Goal: Transaction & Acquisition: Obtain resource

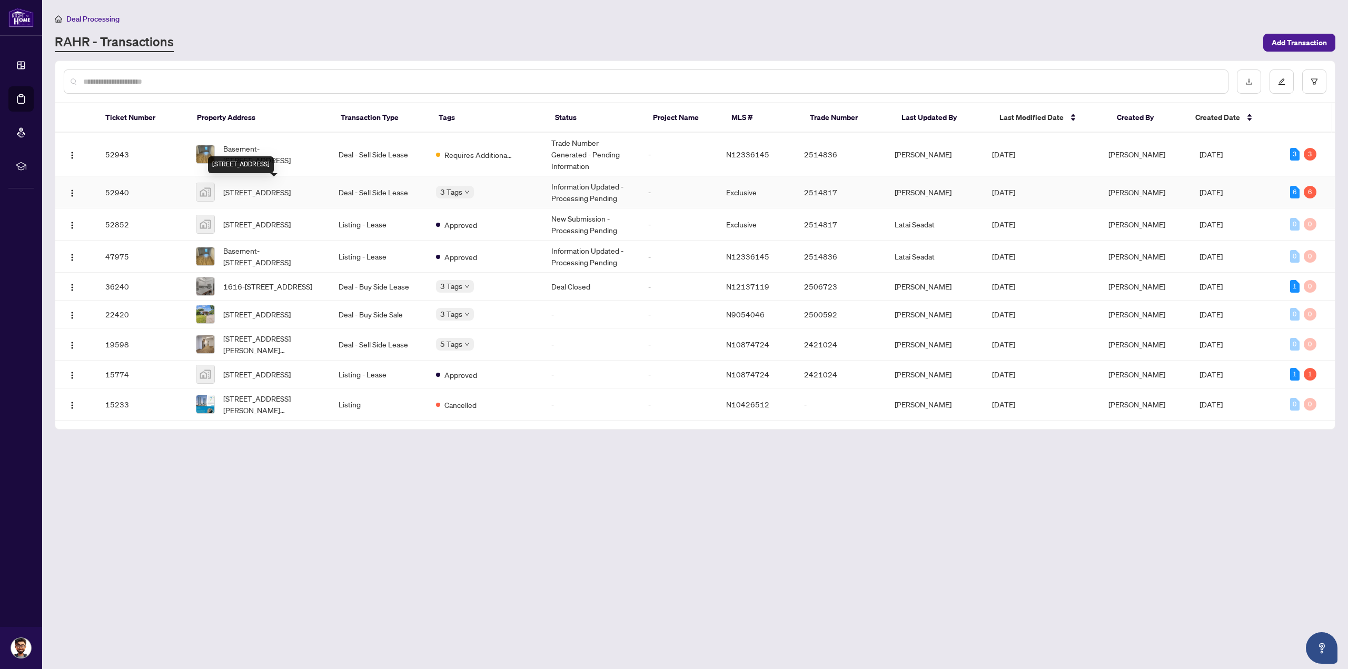
click at [270, 188] on span "[STREET_ADDRESS]" at bounding box center [256, 192] width 67 height 12
click at [291, 189] on span "[STREET_ADDRESS]" at bounding box center [256, 192] width 67 height 12
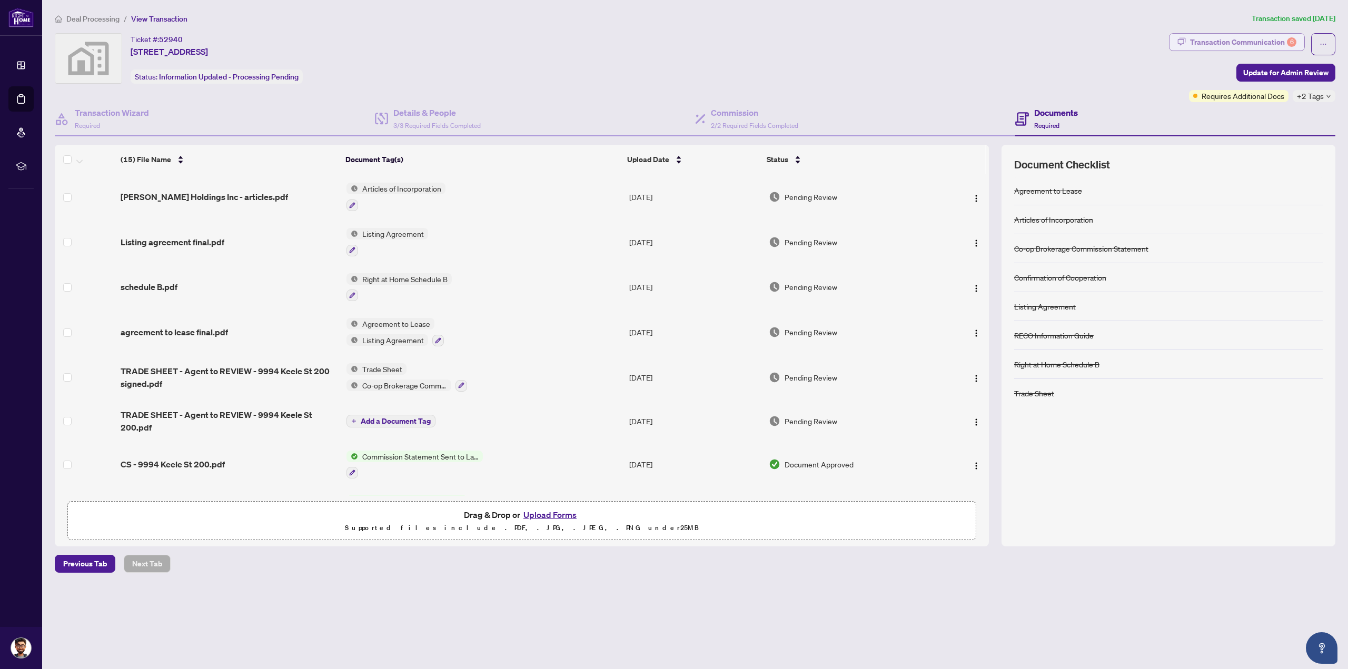
click at [1265, 42] on div "Transaction Communication 6" at bounding box center [1243, 42] width 106 height 17
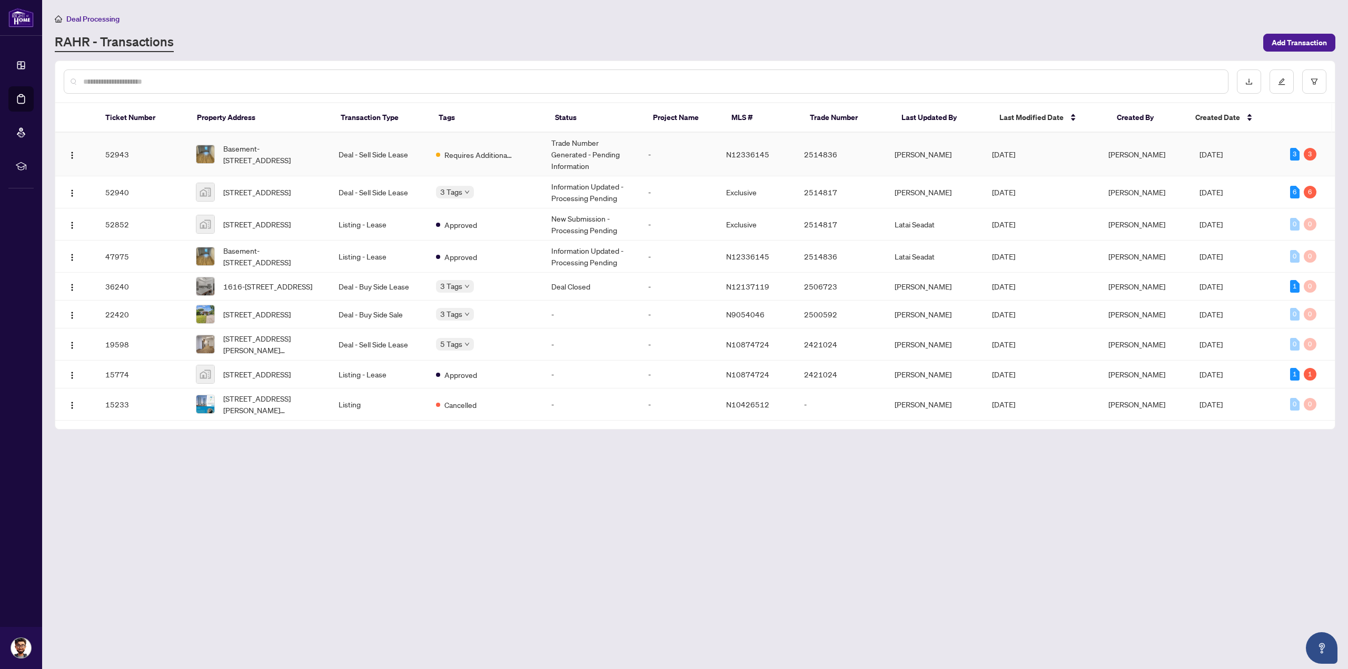
click at [383, 161] on td "Deal - Sell Side Lease" at bounding box center [378, 155] width 97 height 44
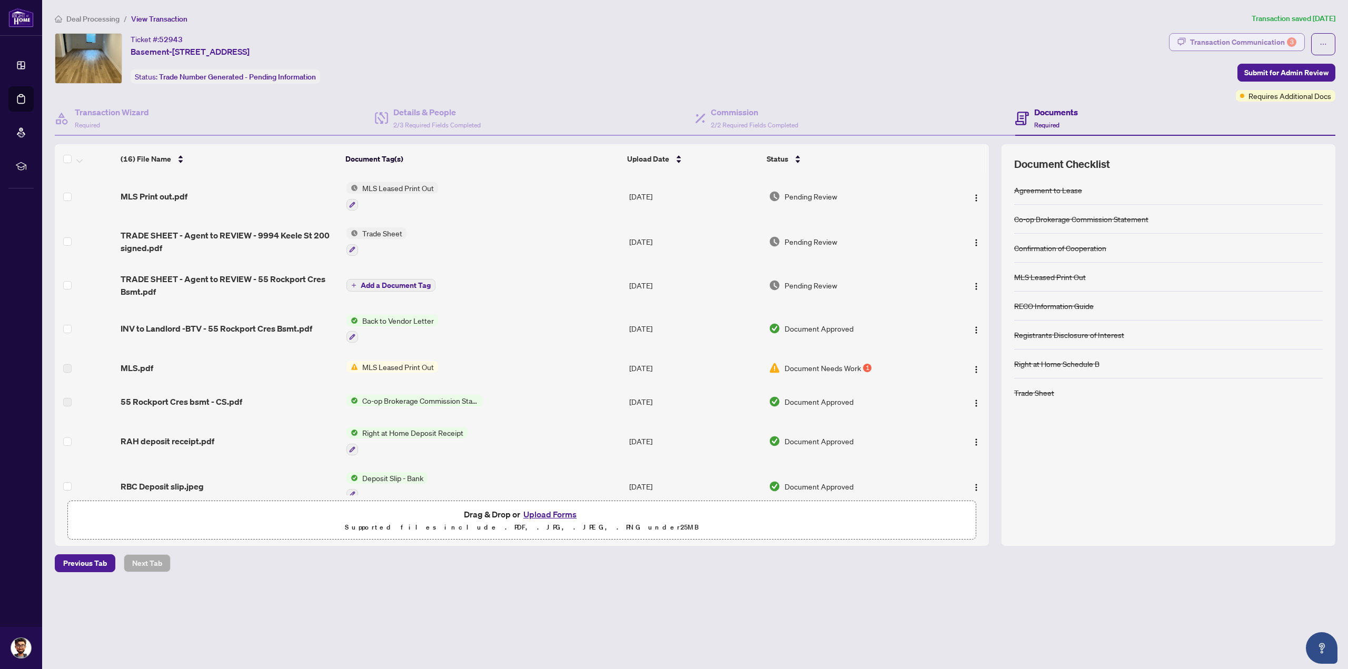
click at [1271, 43] on div "Transaction Communication 3" at bounding box center [1243, 42] width 106 height 17
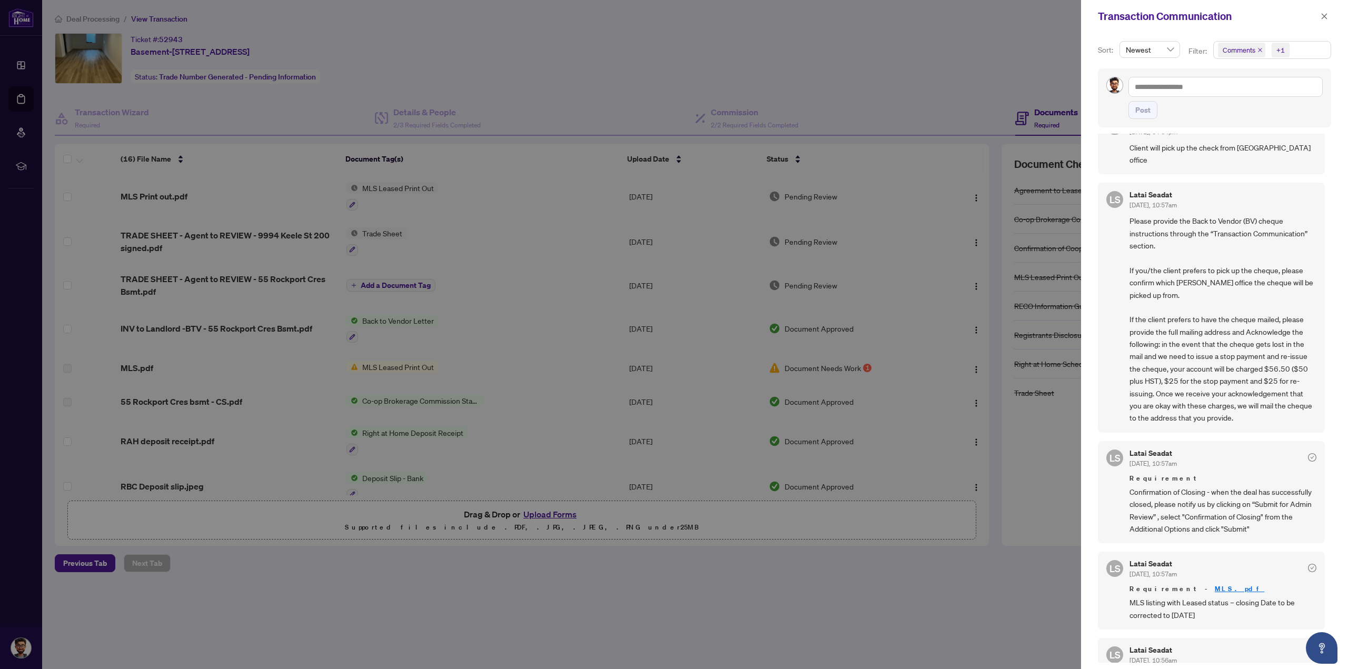
scroll to position [105, 0]
click at [543, 98] on div at bounding box center [674, 334] width 1348 height 669
click at [1324, 17] on icon "close" at bounding box center [1324, 16] width 7 height 7
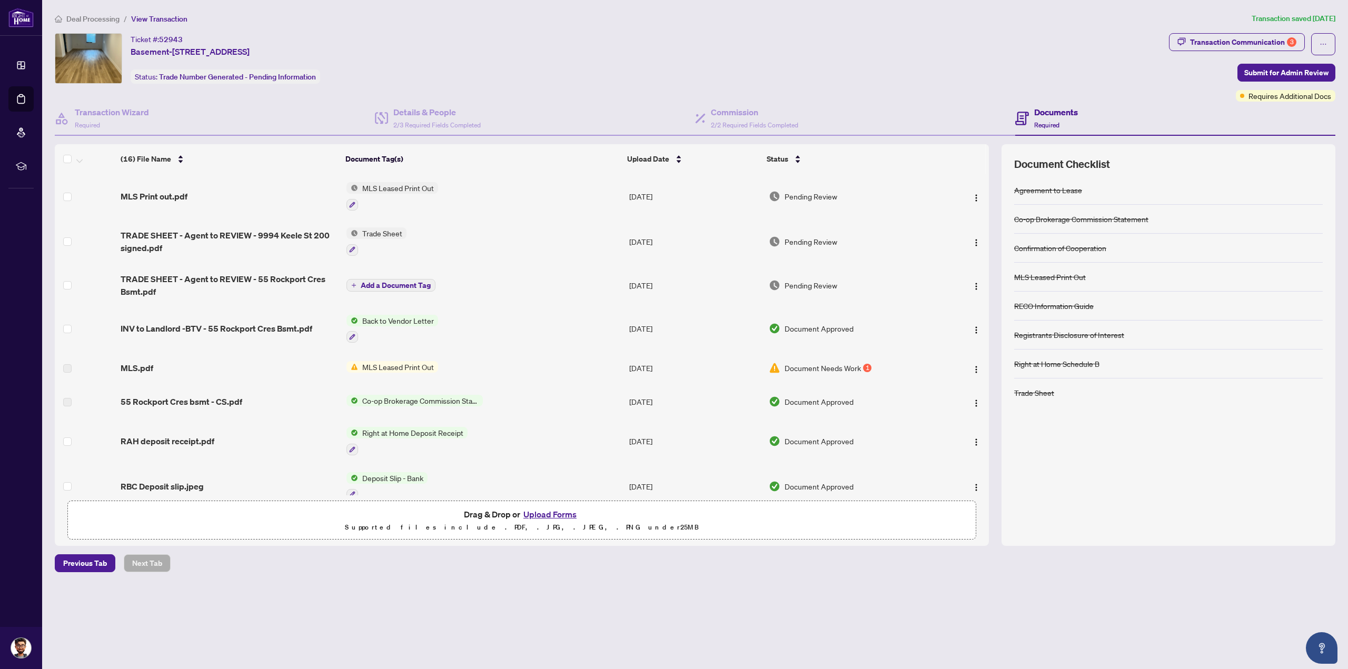
click at [406, 184] on span "MLS Leased Print Out" at bounding box center [398, 188] width 80 height 12
click at [396, 233] on span "MLS Leased Print Out" at bounding box center [385, 239] width 80 height 12
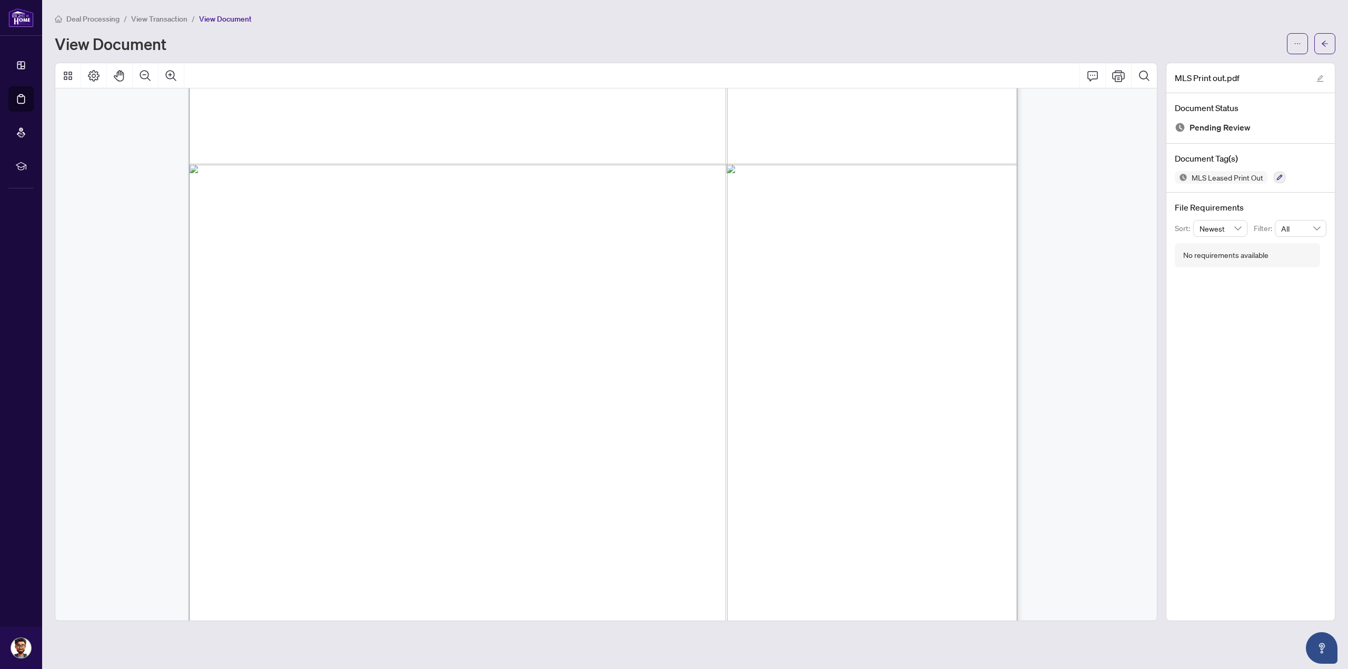
scroll to position [474, 0]
click at [1300, 43] on icon "ellipsis" at bounding box center [1297, 43] width 7 height 7
click at [1248, 64] on span "Download" at bounding box center [1260, 67] width 80 height 12
